Goal: Information Seeking & Learning: Learn about a topic

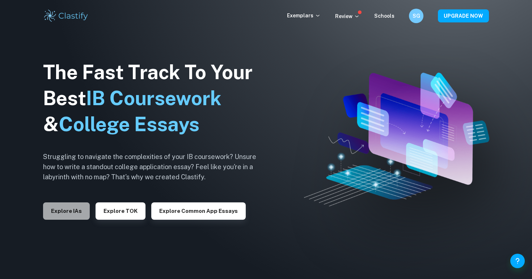
click at [78, 215] on button "Explore IAs" at bounding box center [66, 211] width 47 height 17
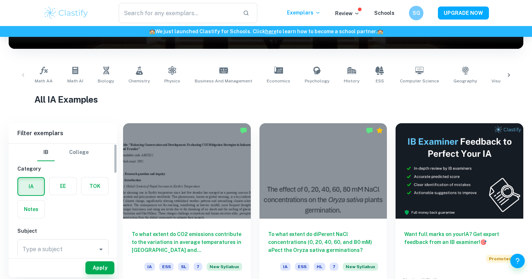
scroll to position [122, 0]
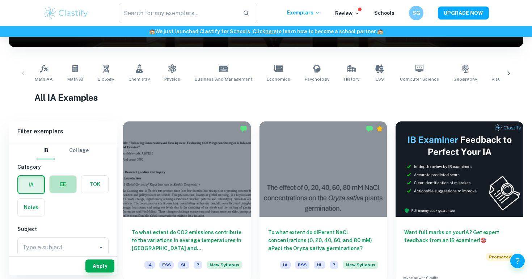
click at [59, 181] on label "button" at bounding box center [63, 184] width 27 height 17
click at [0, 0] on input "radio" at bounding box center [0, 0] width 0 height 0
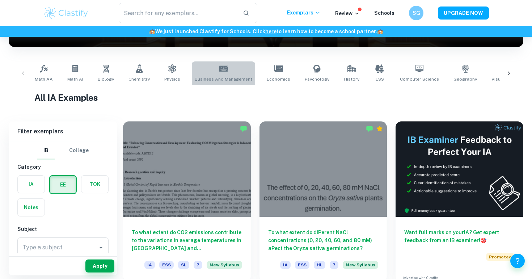
click at [220, 78] on span "Business and Management" at bounding box center [224, 79] width 58 height 7
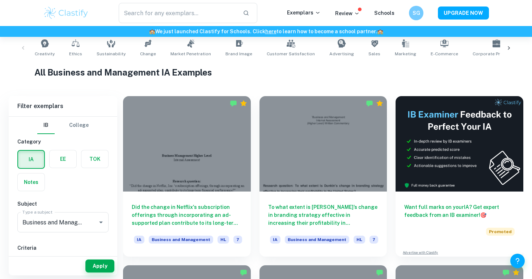
scroll to position [188, 0]
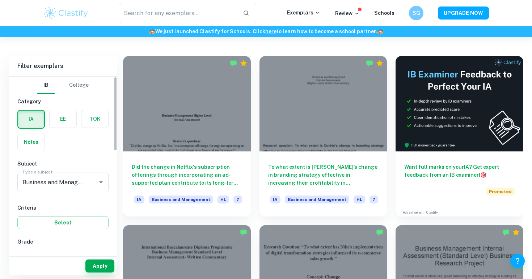
click at [61, 121] on label "button" at bounding box center [63, 118] width 27 height 17
click at [0, 0] on input "radio" at bounding box center [0, 0] width 0 height 0
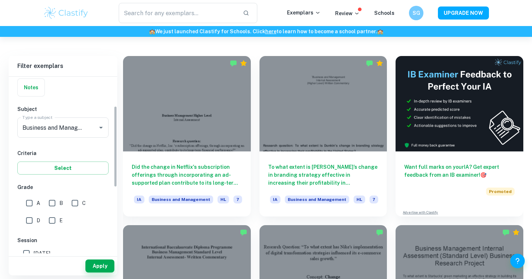
scroll to position [90, 0]
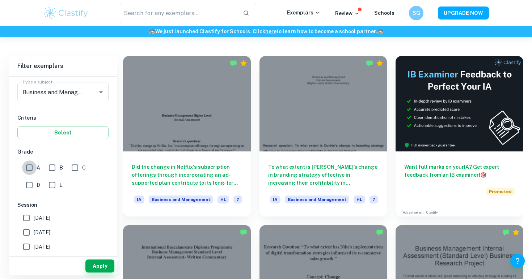
click at [27, 168] on input "A" at bounding box center [29, 168] width 14 height 14
checkbox input "true"
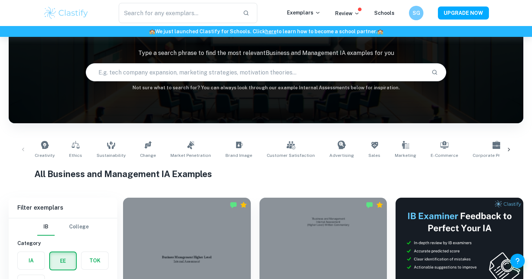
scroll to position [37, 0]
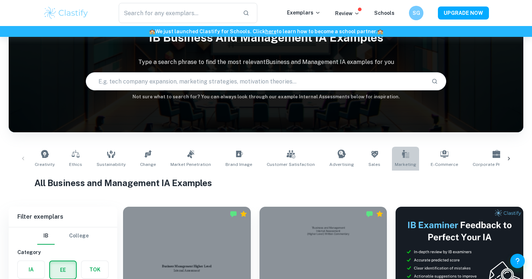
click at [402, 153] on icon at bounding box center [405, 154] width 7 height 8
type input "Marketing"
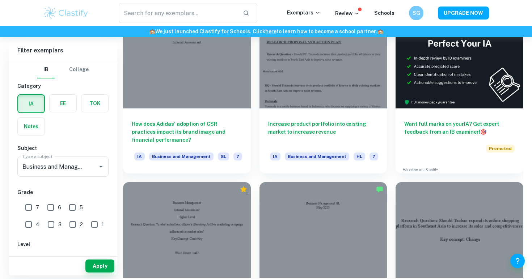
scroll to position [281, 0]
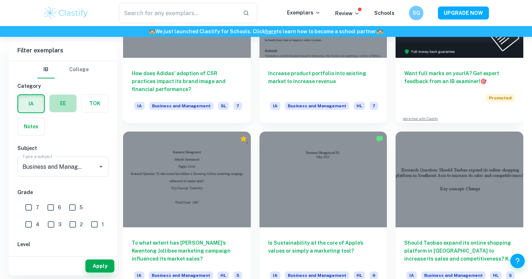
click at [62, 103] on label "button" at bounding box center [63, 103] width 27 height 17
click at [0, 0] on input "radio" at bounding box center [0, 0] width 0 height 0
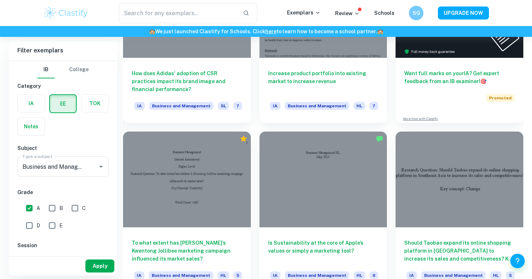
click at [98, 263] on button "Apply" at bounding box center [99, 266] width 29 height 13
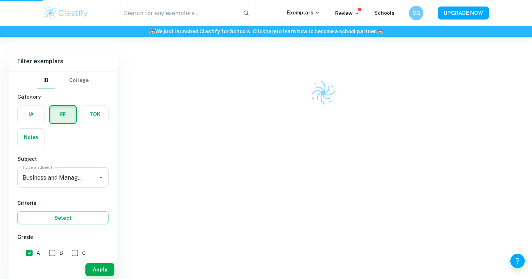
scroll to position [174, 0]
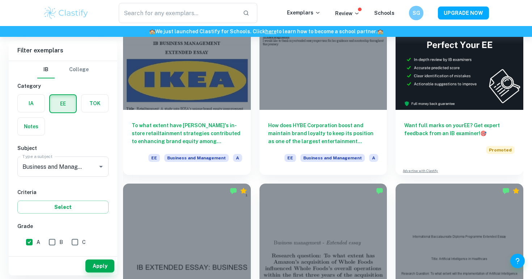
scroll to position [75, 0]
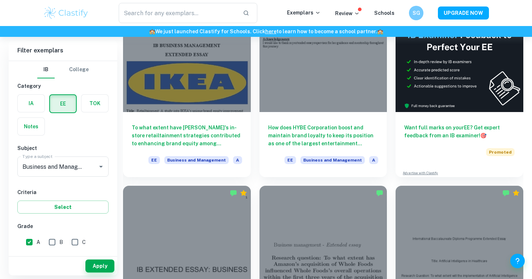
click at [29, 243] on input "A" at bounding box center [29, 242] width 14 height 14
checkbox input "false"
click at [102, 263] on button "Apply" at bounding box center [99, 266] width 29 height 13
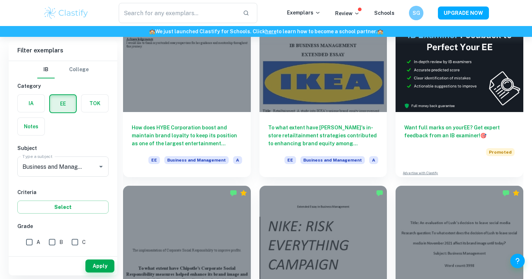
click at [391, 183] on div "To what extent does the decision of Lush to leave social media in [DATE] affect…" at bounding box center [455, 261] width 136 height 169
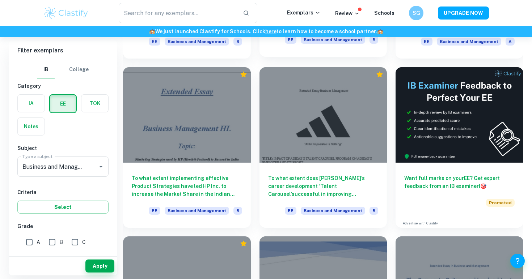
scroll to position [5452, 0]
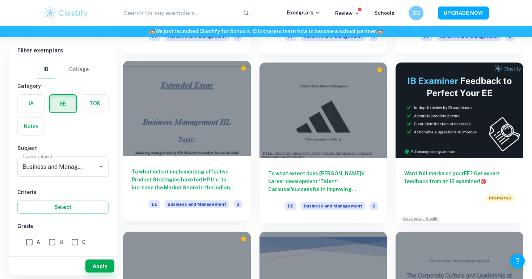
click at [195, 122] on div at bounding box center [187, 108] width 128 height 95
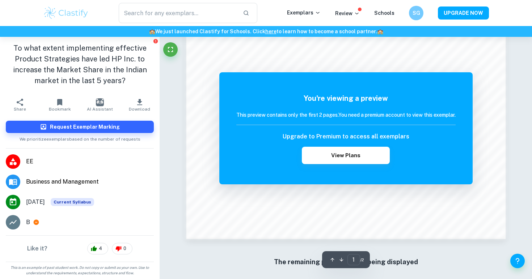
scroll to position [721, 0]
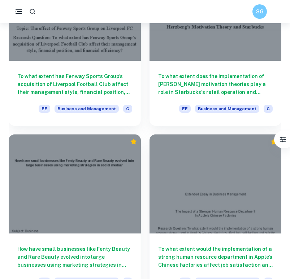
scroll to position [5093, 0]
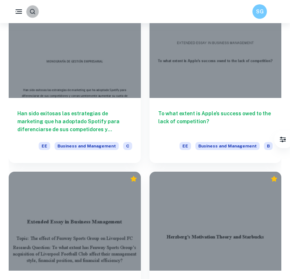
click at [31, 12] on icon "button" at bounding box center [32, 11] width 7 height 7
type input "market share"
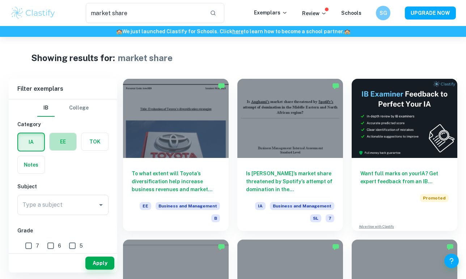
click at [63, 150] on label "button" at bounding box center [63, 141] width 27 height 17
click at [0, 0] on input "radio" at bounding box center [0, 0] width 0 height 0
click at [96, 264] on button "Apply" at bounding box center [99, 263] width 29 height 13
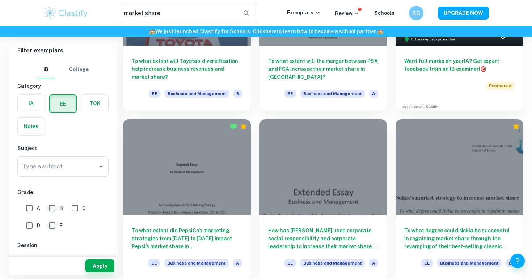
scroll to position [140, 0]
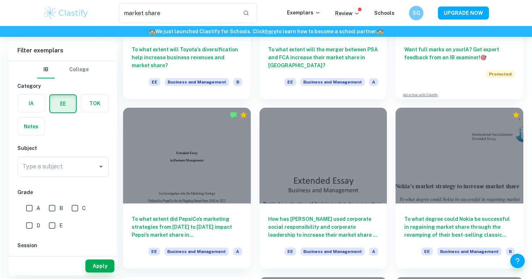
click at [254, 237] on div "How has [PERSON_NAME] used corporate social responsibility and corporate leader…" at bounding box center [319, 183] width 136 height 169
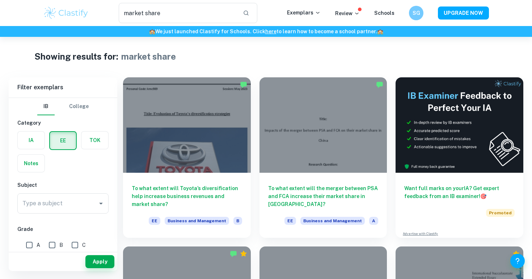
scroll to position [0, 0]
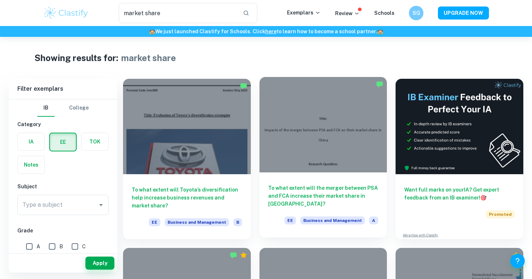
click at [302, 136] on div at bounding box center [323, 124] width 128 height 95
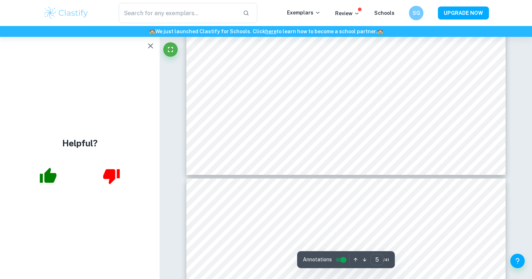
scroll to position [2050, 0]
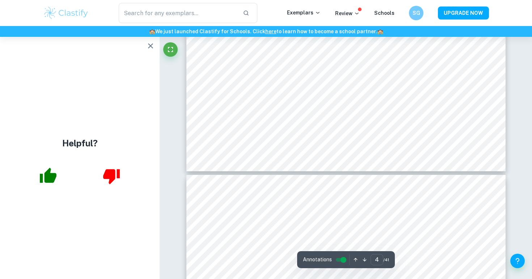
type input "5"
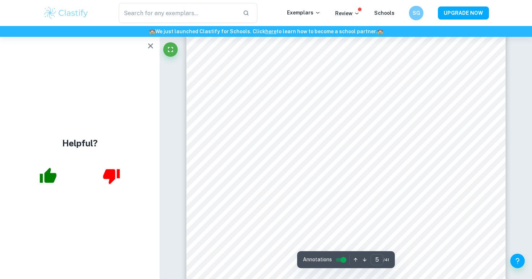
scroll to position [1840, 0]
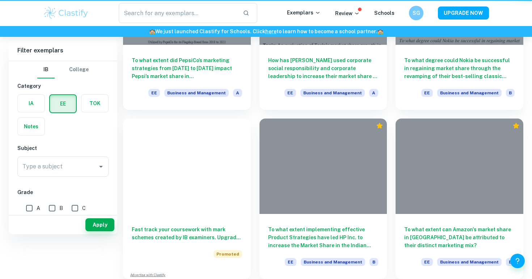
type input "market share"
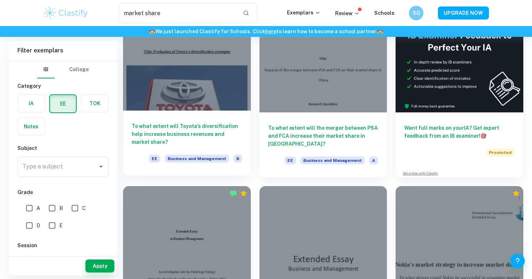
scroll to position [61, 0]
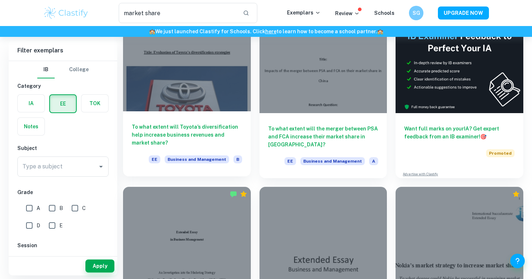
click at [208, 111] on div at bounding box center [187, 63] width 128 height 95
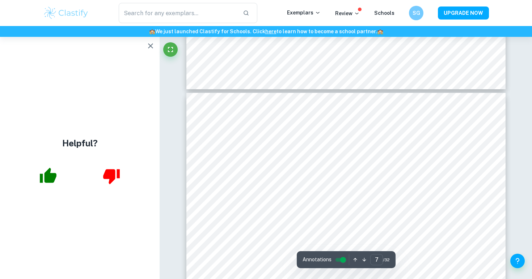
scroll to position [2784, 0]
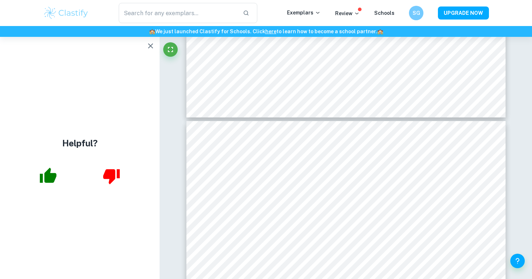
type input "6"
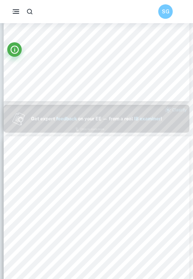
scroll to position [0, 0]
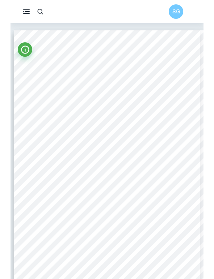
scroll to position [61, 0]
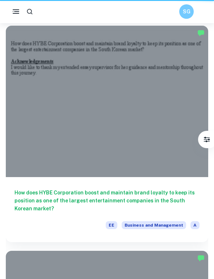
scroll to position [5093, 0]
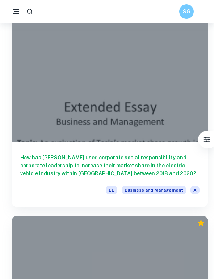
scroll to position [946, 0]
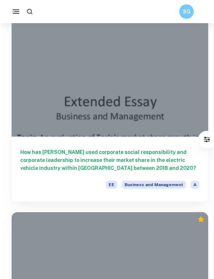
click at [33, 151] on h6 "How has [PERSON_NAME] used corporate social responsibility and corporate leader…" at bounding box center [109, 160] width 179 height 24
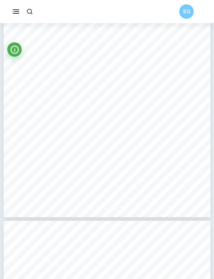
scroll to position [1597, 0]
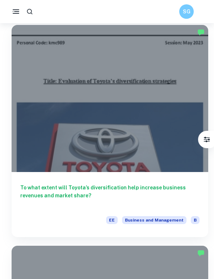
scroll to position [68, 0]
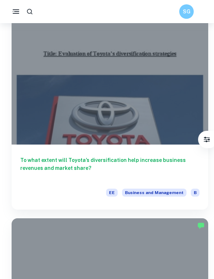
click at [32, 153] on div "To what extent will Toyota’s diversification help increase business revenues an…" at bounding box center [110, 177] width 196 height 65
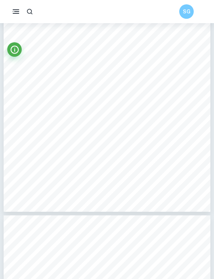
scroll to position [4689, 0]
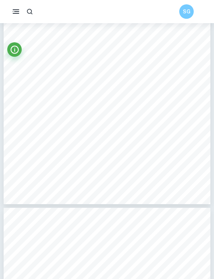
click at [72, 20] on div "SG" at bounding box center [107, 11] width 214 height 23
